Goal: Task Accomplishment & Management: Manage account settings

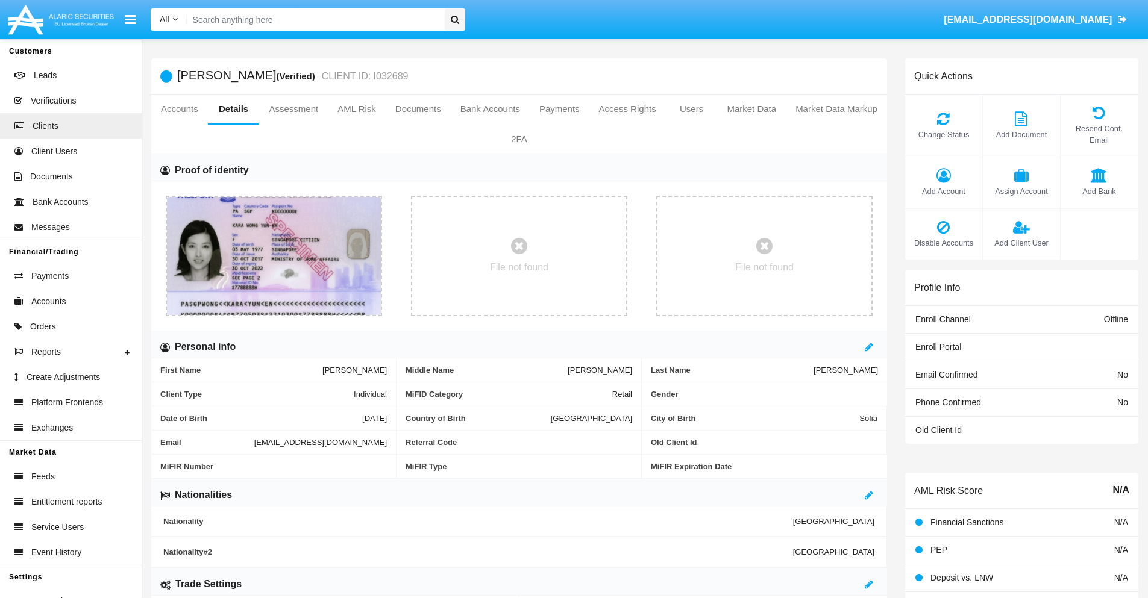
click at [943, 191] on span "Add Account" at bounding box center [943, 191] width 65 height 11
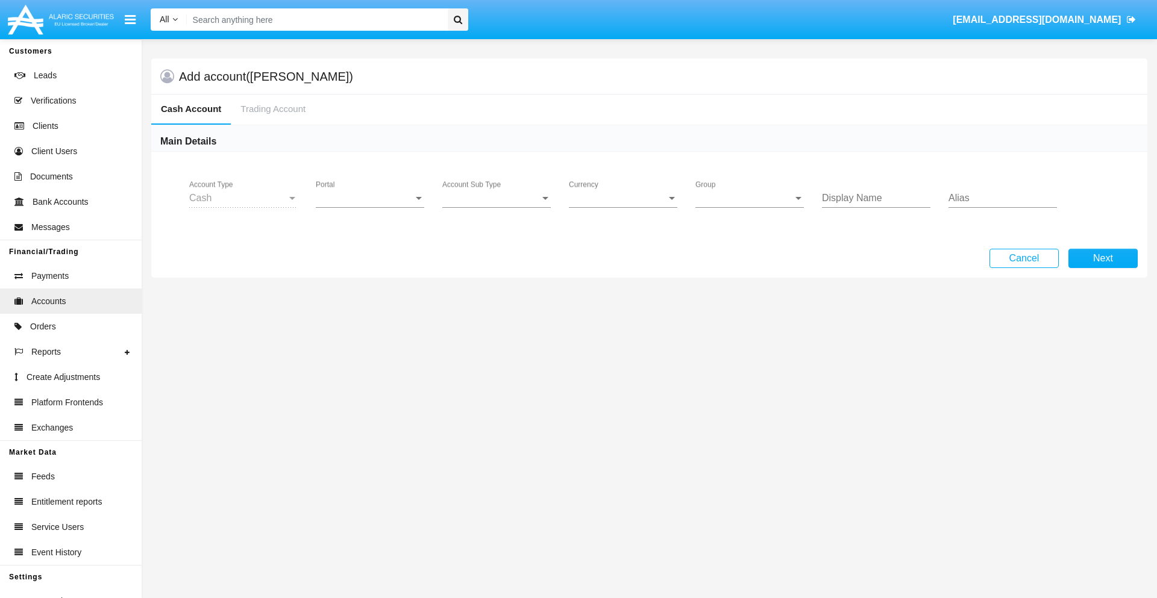
click at [370, 198] on span "Portal" at bounding box center [365, 198] width 98 height 11
click at [371, 323] on span "Alaric Fund Portal" at bounding box center [371, 323] width 111 height 29
click at [497, 198] on span "Account Sub Type" at bounding box center [491, 198] width 98 height 11
click at [497, 207] on span "Fund Cash" at bounding box center [496, 207] width 108 height 29
click at [750, 198] on span "Group" at bounding box center [744, 198] width 98 height 11
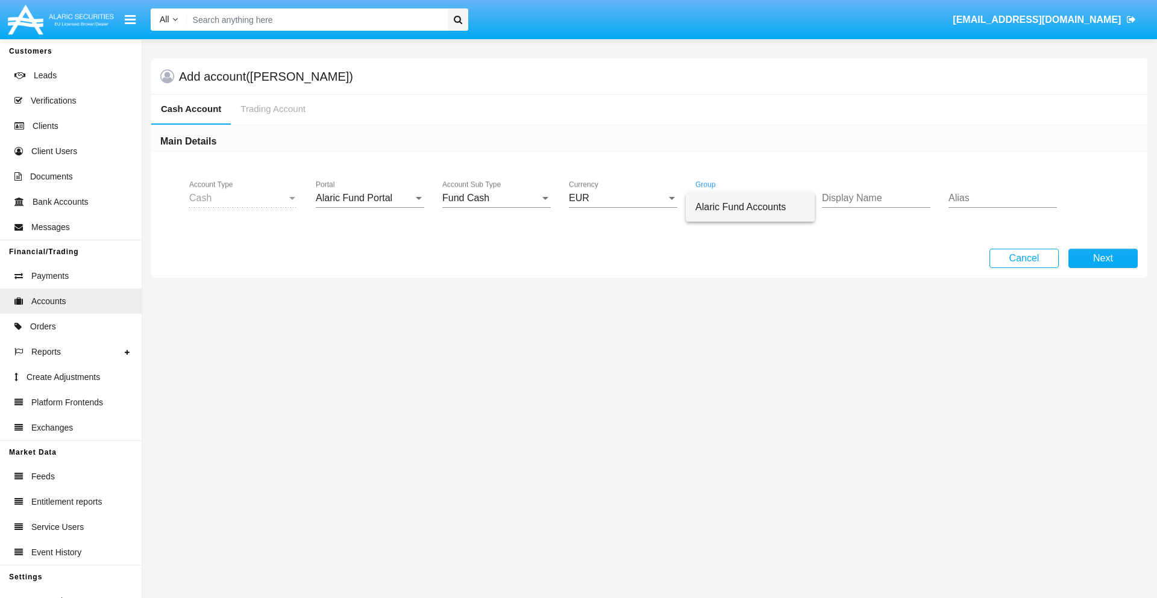
click at [750, 207] on span "Alaric Fund Accounts" at bounding box center [750, 207] width 110 height 29
type input "olive"
type input "lime"
click at [1103, 259] on button "Next" at bounding box center [1102, 258] width 69 height 19
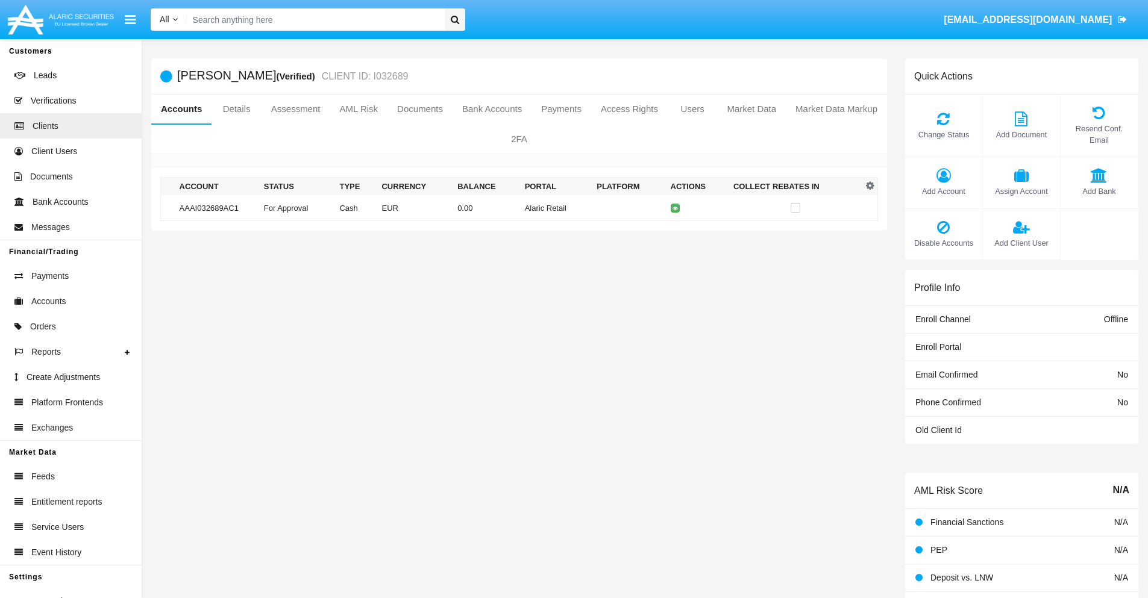
click at [520, 208] on td "Alaric Retail" at bounding box center [556, 208] width 72 height 26
click at [943, 134] on span "Change Status" at bounding box center [943, 134] width 65 height 11
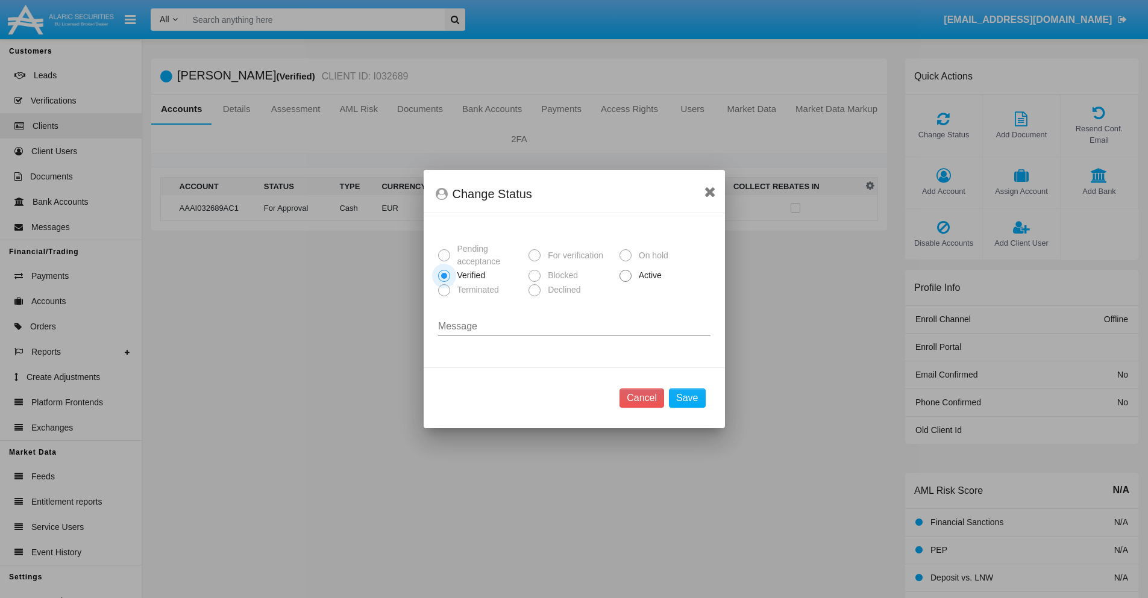
click at [648, 275] on span "Active" at bounding box center [648, 275] width 33 height 13
click at [626, 282] on input "Active" at bounding box center [625, 282] width 1 height 1
radio input "true"
click at [687, 398] on button "Save" at bounding box center [687, 398] width 36 height 19
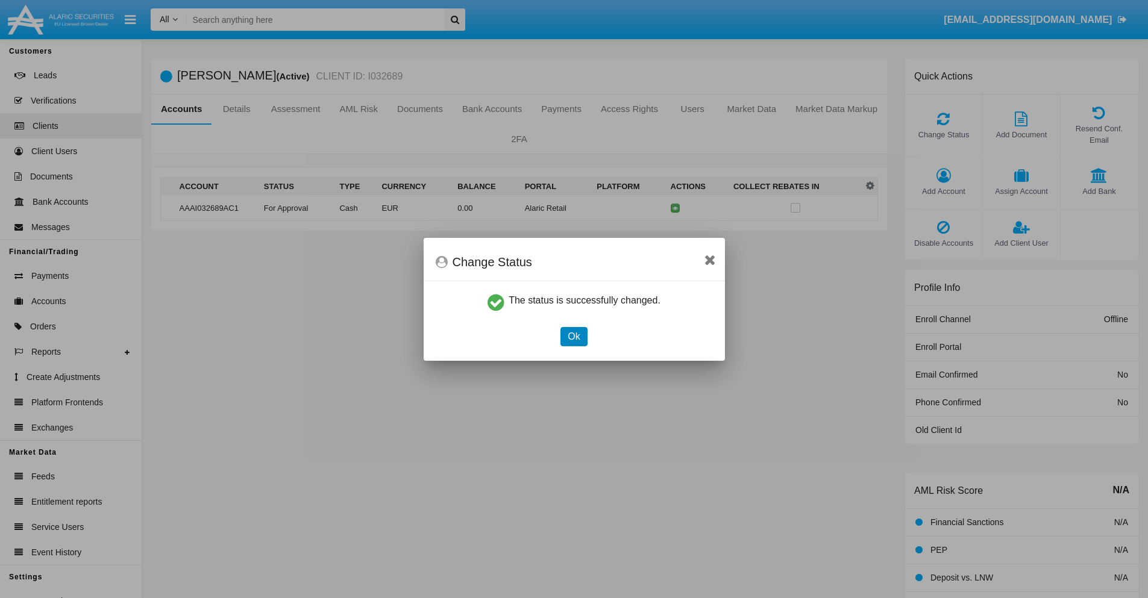
click at [574, 336] on button "Ok" at bounding box center [573, 336] width 27 height 19
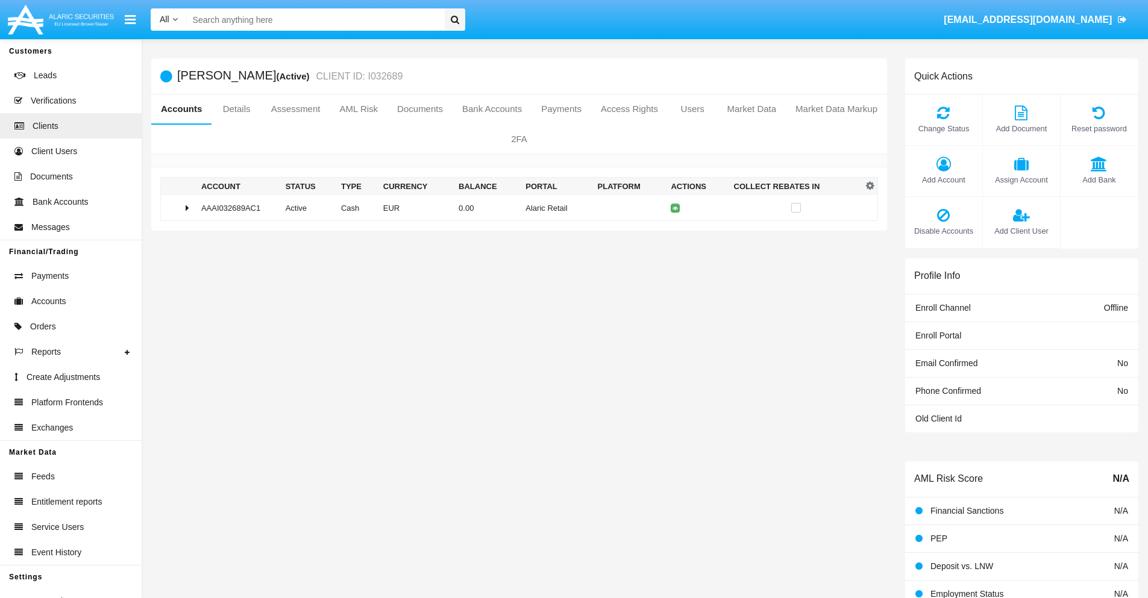
click at [515, 208] on td "0.00" at bounding box center [487, 208] width 67 height 26
click at [675, 233] on icon at bounding box center [677, 233] width 5 height 5
